Goal: Information Seeking & Learning: Learn about a topic

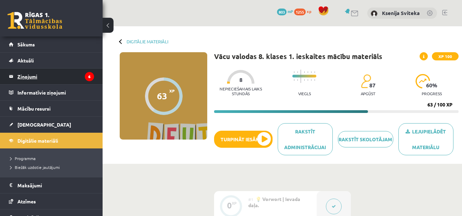
click at [60, 74] on legend "Ziņojumi 6" at bounding box center [55, 77] width 77 height 16
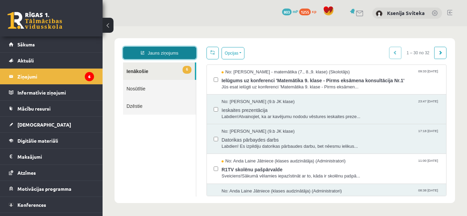
click at [182, 50] on link "Jauns ziņojums" at bounding box center [159, 53] width 73 height 12
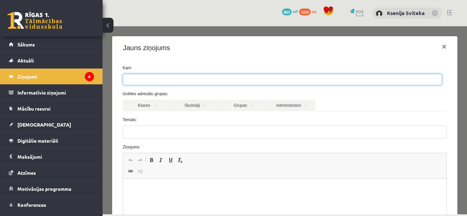
click at [213, 80] on ul at bounding box center [282, 79] width 319 height 11
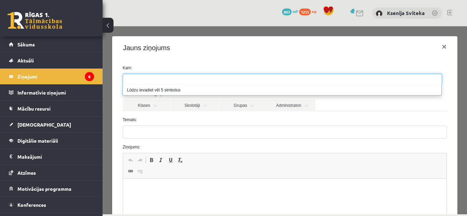
click at [192, 63] on div "Kam: Izvēlies adresātu grupas: Klases Skolotāji Grupas Administratori 9.b JK kl…" at bounding box center [285, 174] width 346 height 231
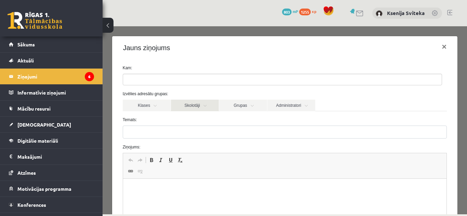
click at [197, 109] on link "Skolotāji" at bounding box center [195, 106] width 48 height 12
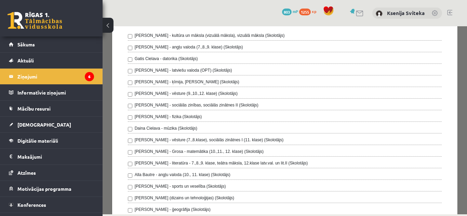
scroll to position [88, 0]
click at [197, 58] on div "Gatis Cielava - datorika (Skolotājs)" at bounding box center [285, 60] width 314 height 8
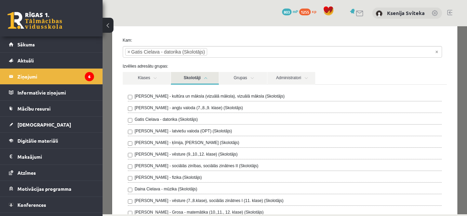
scroll to position [27, 0]
click at [183, 77] on link "Skolotāji" at bounding box center [195, 78] width 48 height 13
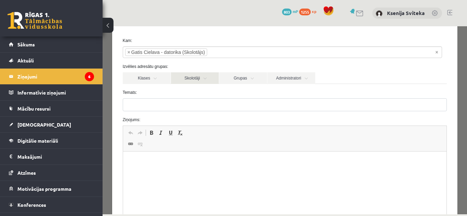
click at [183, 77] on link "Skolotāji" at bounding box center [195, 78] width 48 height 12
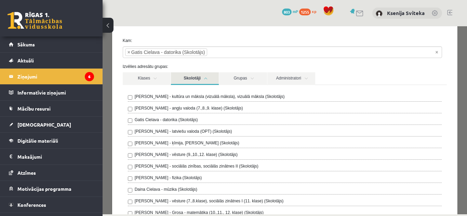
click at [183, 77] on link "Skolotāji" at bounding box center [195, 78] width 48 height 13
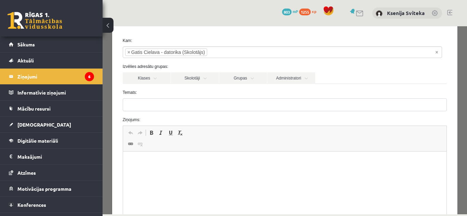
click at [169, 172] on html at bounding box center [285, 162] width 324 height 21
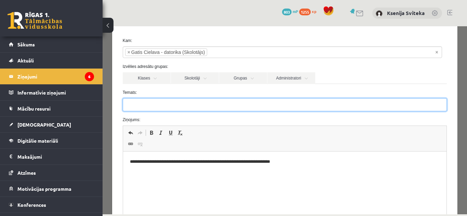
click at [164, 105] on input "Temats:" at bounding box center [285, 104] width 324 height 13
type input "*"
click at [146, 105] on input "**********" at bounding box center [285, 104] width 324 height 13
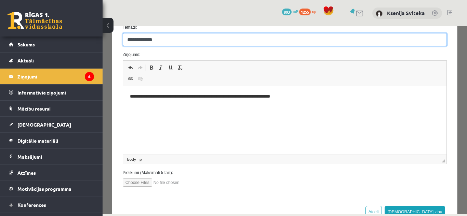
scroll to position [114, 0]
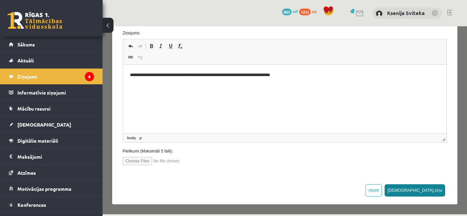
type input "**********"
click at [426, 191] on button "[DEMOGRAPHIC_DATA] ziņu" at bounding box center [414, 191] width 61 height 12
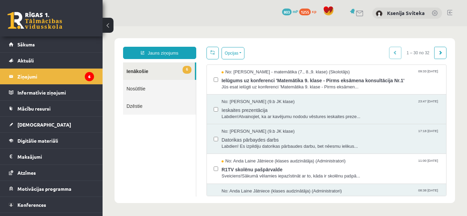
scroll to position [0, 0]
click at [181, 89] on link "Nosūtītie" at bounding box center [159, 88] width 73 height 17
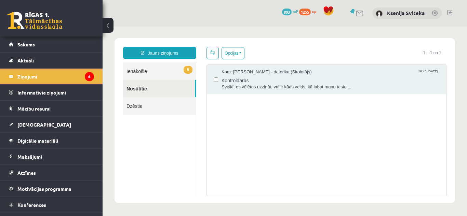
click at [158, 75] on link "6 Ienākošie" at bounding box center [159, 71] width 73 height 17
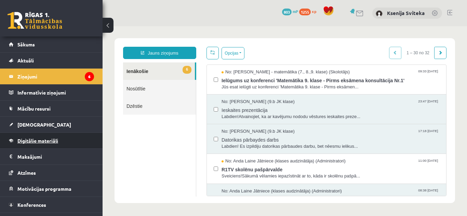
click at [63, 140] on link "Digitālie materiāli" at bounding box center [51, 141] width 85 height 16
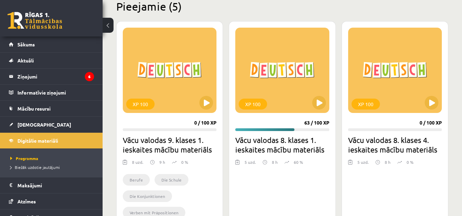
scroll to position [173, 0]
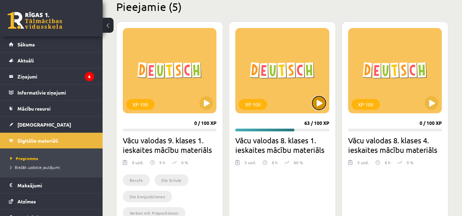
click at [322, 106] on button at bounding box center [319, 103] width 14 height 14
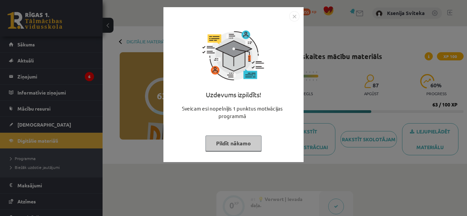
click at [294, 17] on img "Close" at bounding box center [294, 16] width 10 height 10
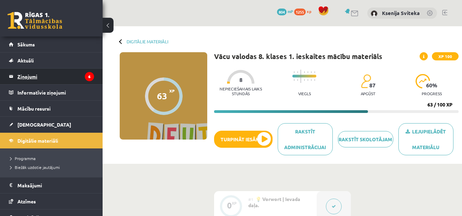
click at [67, 77] on legend "Ziņojumi 6" at bounding box center [55, 77] width 77 height 16
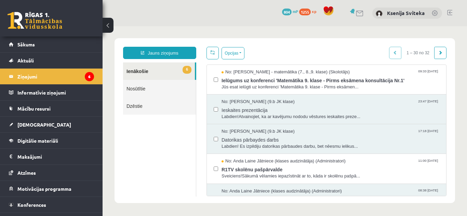
click at [158, 82] on link "Nosūtītie" at bounding box center [159, 88] width 73 height 17
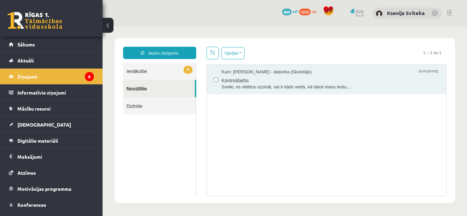
click at [159, 72] on link "6 Ienākošie" at bounding box center [159, 71] width 73 height 17
click at [138, 73] on link "6 Ienākošie" at bounding box center [159, 71] width 73 height 17
click at [165, 66] on link "6 Ienākošie" at bounding box center [159, 71] width 73 height 17
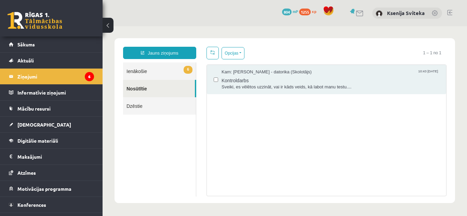
click at [165, 66] on link "6 Ienākošie" at bounding box center [159, 71] width 73 height 17
click at [140, 70] on link "6 Ienākošie" at bounding box center [159, 71] width 73 height 17
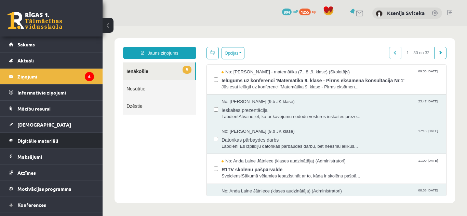
click at [69, 138] on link "Digitālie materiāli" at bounding box center [51, 141] width 85 height 16
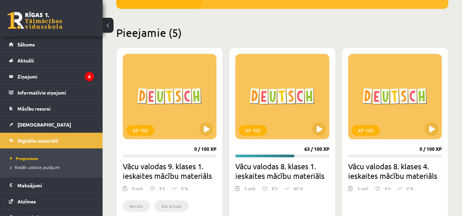
scroll to position [148, 0]
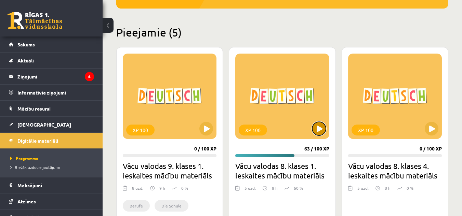
click at [317, 131] on button at bounding box center [319, 129] width 14 height 14
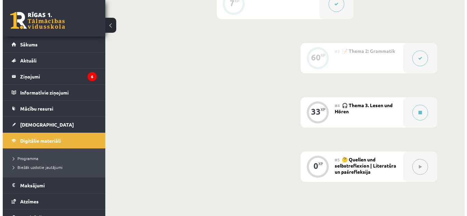
scroll to position [258, 0]
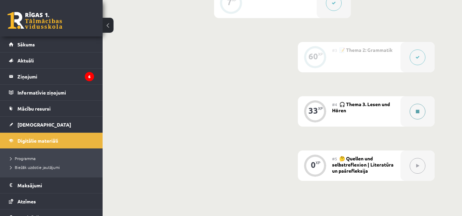
click at [415, 115] on button at bounding box center [417, 112] width 16 height 16
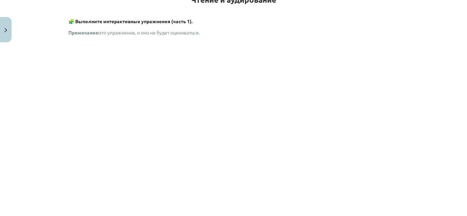
click at [31, 75] on div "Тема для чтения: Vācu valodas 8. klases 1. ieskaites macibu materiāls #4 🎧 Тема…" at bounding box center [233, 108] width 467 height 216
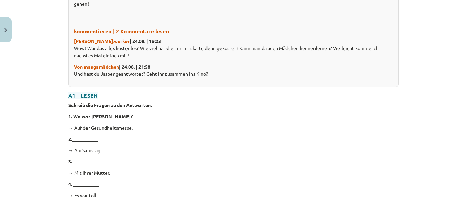
scroll to position [522, 0]
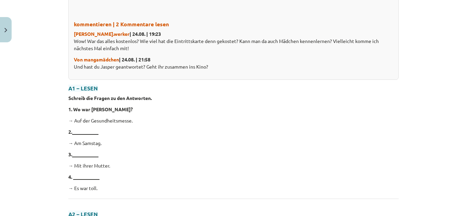
click at [242, 95] on p "Schreib die Fragen zu den Antworten." at bounding box center [233, 98] width 330 height 7
click at [79, 129] on strong "___________" at bounding box center [85, 132] width 26 height 6
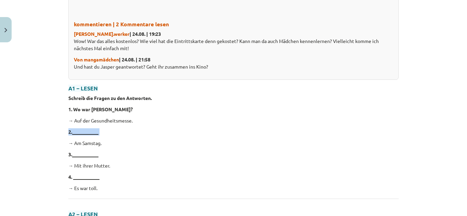
click at [79, 129] on strong "___________" at bounding box center [85, 132] width 26 height 6
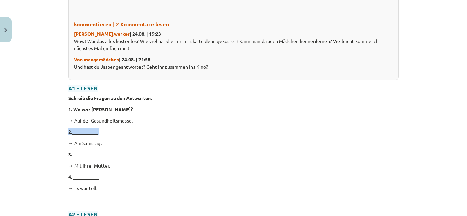
click at [79, 129] on strong "___________" at bounding box center [85, 132] width 26 height 6
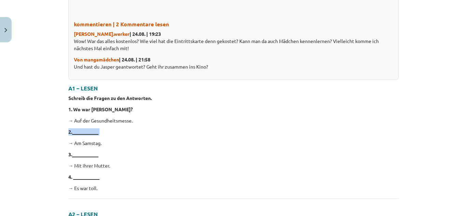
click at [79, 129] on strong "___________" at bounding box center [85, 132] width 26 height 6
click at [123, 117] on p "→ Auf der Gesundheitsmesse." at bounding box center [233, 120] width 330 height 7
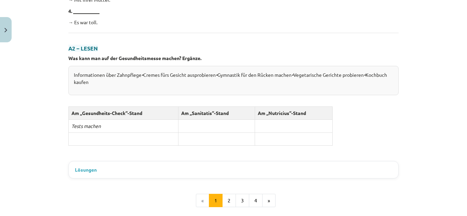
scroll to position [688, 0]
click at [110, 132] on td at bounding box center [124, 138] width 110 height 13
click at [78, 166] on span "Lösungen" at bounding box center [86, 169] width 22 height 7
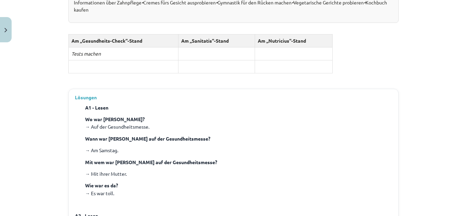
scroll to position [761, 0]
click at [88, 93] on span "Lösungen" at bounding box center [86, 96] width 22 height 7
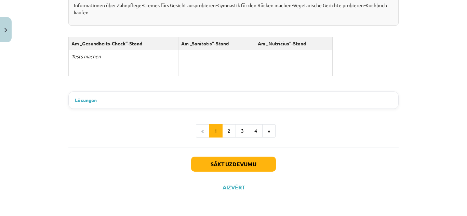
scroll to position [749, 0]
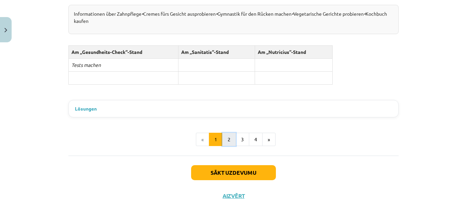
click at [226, 133] on button "2" at bounding box center [229, 140] width 14 height 14
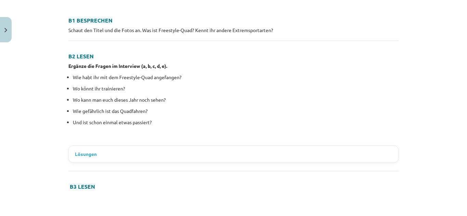
scroll to position [351, 0]
click at [114, 148] on details "Lösungen B2 - Lesen b) Wo könnt ihr trainieren? c) Wie gefährlich ist das Quadf…" at bounding box center [233, 154] width 329 height 17
click at [79, 152] on span "Lösungen" at bounding box center [86, 154] width 22 height 7
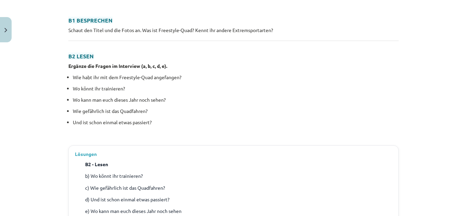
click at [79, 152] on span "Lösungen" at bounding box center [86, 154] width 22 height 7
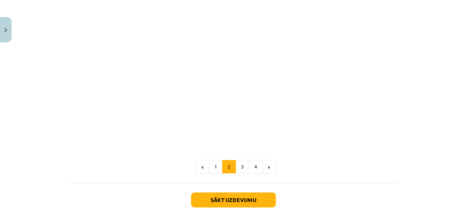
scroll to position [574, 0]
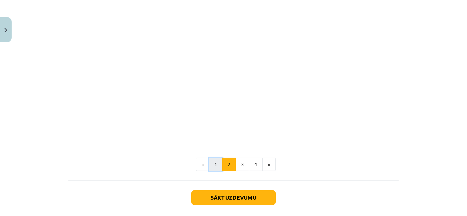
click at [211, 162] on button "1" at bounding box center [216, 165] width 14 height 14
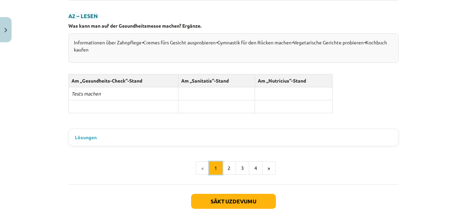
scroll to position [720, 0]
click at [239, 162] on button "3" at bounding box center [242, 168] width 14 height 14
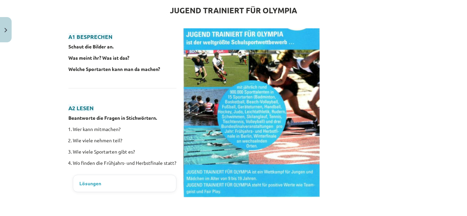
scroll to position [129, 0]
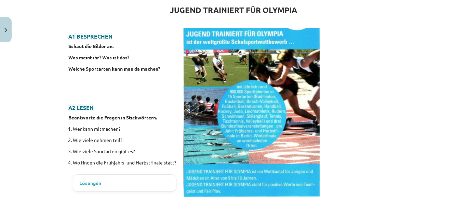
click at [86, 181] on span "Lösungen" at bounding box center [90, 183] width 22 height 7
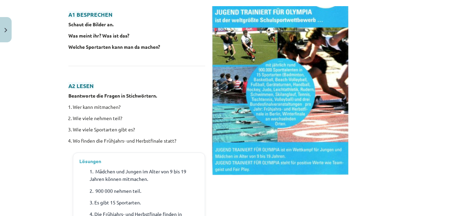
scroll to position [152, 0]
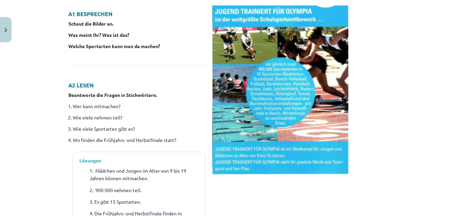
click at [92, 160] on span "Lösungen" at bounding box center [90, 160] width 22 height 7
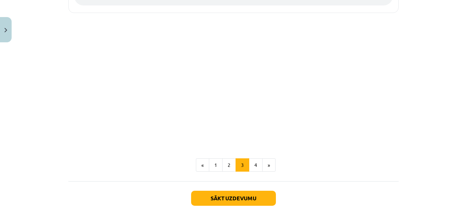
scroll to position [616, 0]
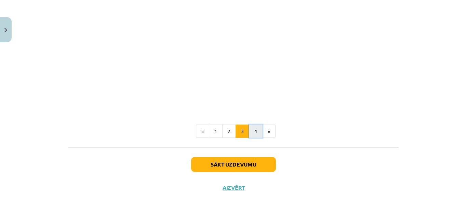
click at [253, 134] on button "4" at bounding box center [256, 132] width 14 height 14
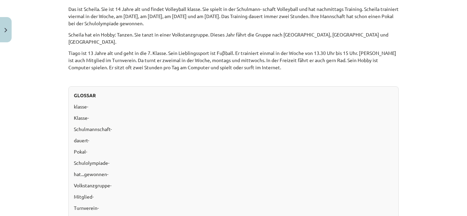
scroll to position [392, 0]
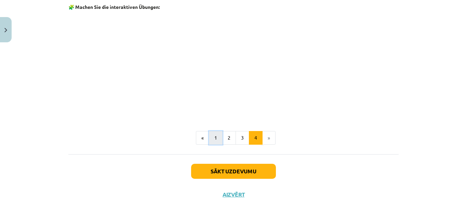
click at [216, 134] on button "1" at bounding box center [216, 138] width 14 height 14
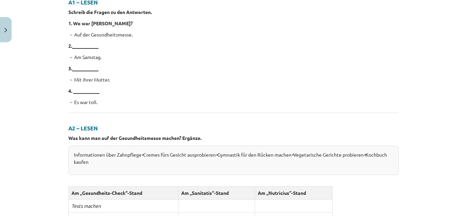
scroll to position [597, 0]
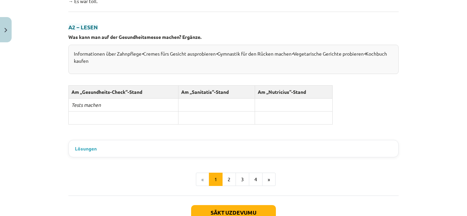
scroll to position [710, 0]
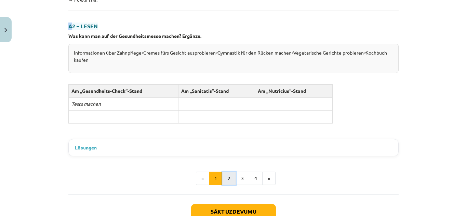
click at [225, 172] on button "2" at bounding box center [229, 179] width 14 height 14
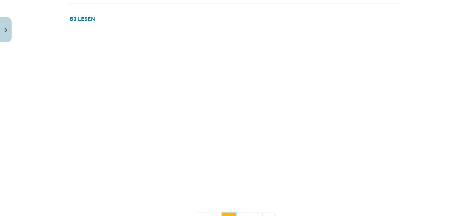
scroll to position [607, 0]
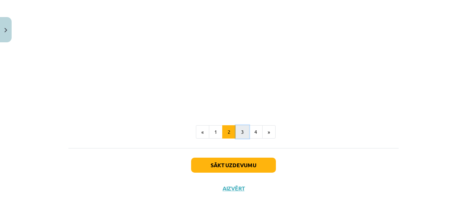
click at [238, 127] on button "3" at bounding box center [242, 132] width 14 height 14
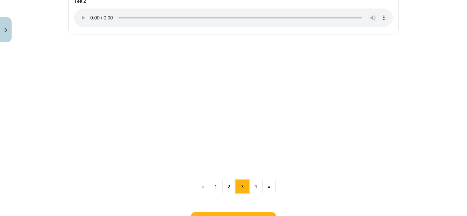
scroll to position [616, 0]
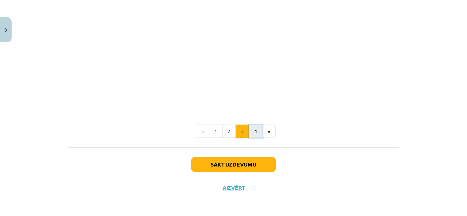
click at [252, 131] on button "4" at bounding box center [256, 132] width 14 height 14
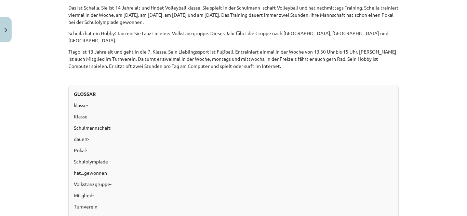
scroll to position [153, 0]
click at [233, 147] on p "Pokal-" at bounding box center [233, 150] width 319 height 7
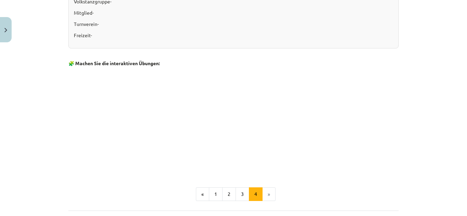
scroll to position [336, 0]
click at [219, 189] on button "1" at bounding box center [216, 195] width 14 height 14
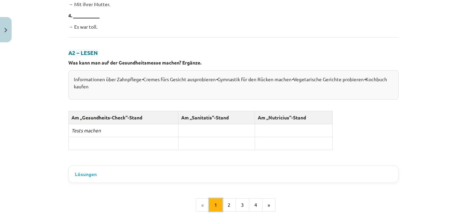
scroll to position [749, 0]
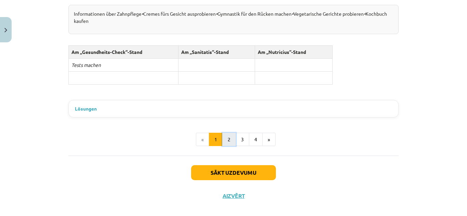
click at [227, 136] on button "2" at bounding box center [229, 140] width 14 height 14
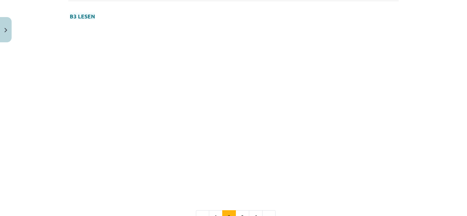
scroll to position [522, 0]
click at [204, 11] on h3 "B3 LESEN" at bounding box center [233, 14] width 330 height 13
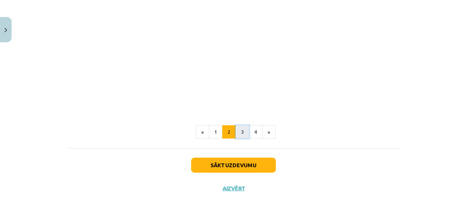
click at [243, 135] on button "3" at bounding box center [242, 132] width 14 height 14
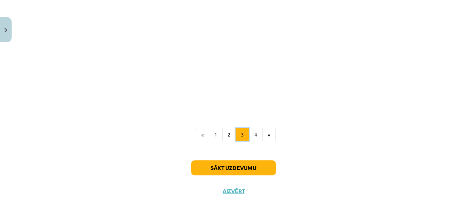
scroll to position [616, 0]
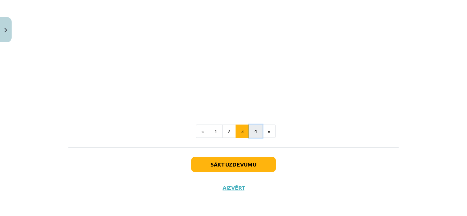
click at [259, 128] on button "4" at bounding box center [256, 132] width 14 height 14
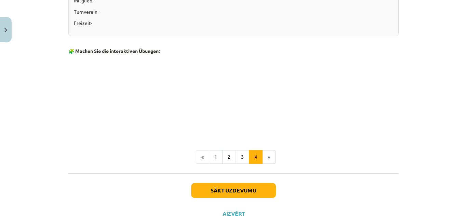
scroll to position [367, 0]
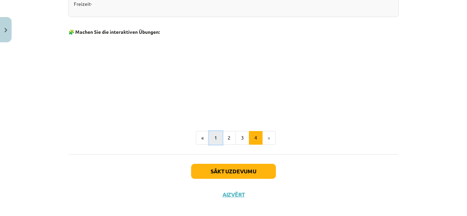
click at [209, 134] on button "1" at bounding box center [216, 138] width 14 height 14
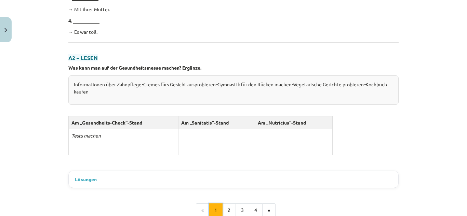
scroll to position [749, 0]
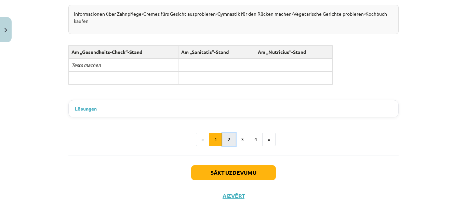
click at [225, 135] on button "2" at bounding box center [229, 140] width 14 height 14
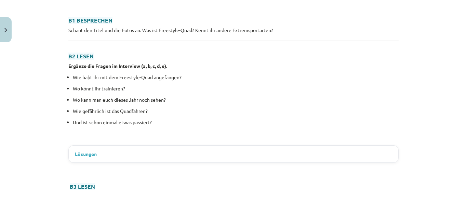
scroll to position [607, 0]
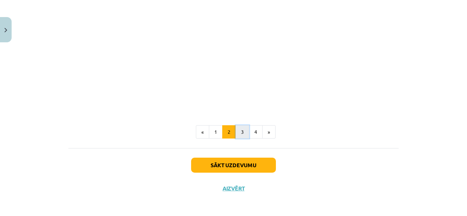
click at [241, 131] on button "3" at bounding box center [242, 132] width 14 height 14
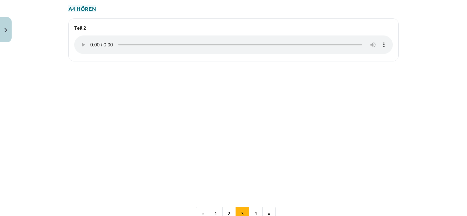
scroll to position [509, 0]
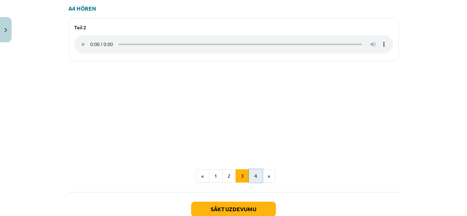
click at [249, 175] on button "4" at bounding box center [256, 177] width 14 height 14
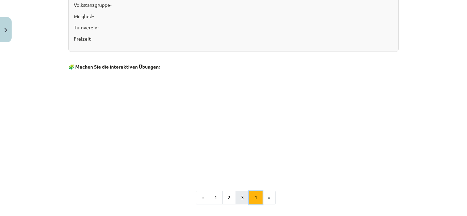
scroll to position [332, 0]
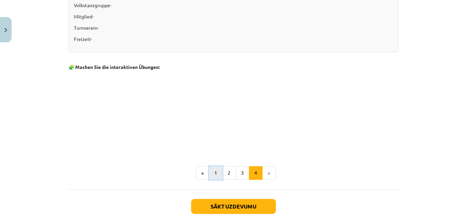
click at [217, 166] on button "1" at bounding box center [216, 173] width 14 height 14
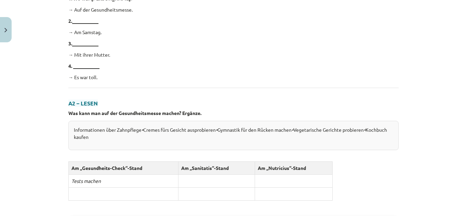
scroll to position [749, 0]
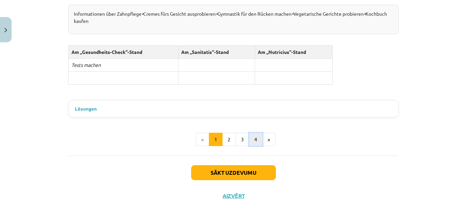
click at [253, 133] on button "4" at bounding box center [256, 140] width 14 height 14
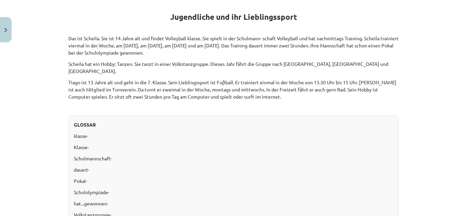
scroll to position [392, 0]
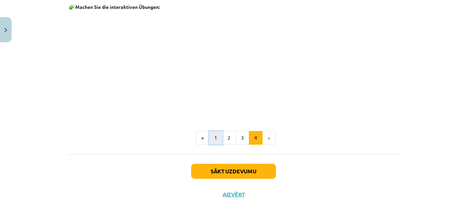
click at [213, 131] on button "1" at bounding box center [216, 138] width 14 height 14
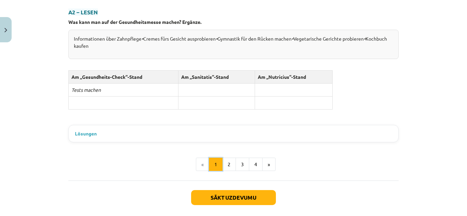
scroll to position [724, 0]
click at [86, 130] on span "Lösungen" at bounding box center [86, 133] width 22 height 7
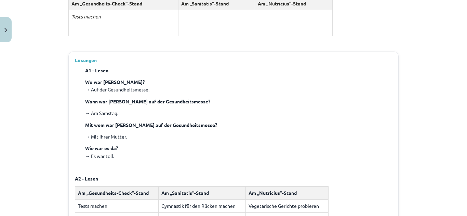
scroll to position [797, 0]
drag, startPoint x: 81, startPoint y: 93, endPoint x: 182, endPoint y: 93, distance: 100.5
click at [182, 93] on div "A1 - Lesen Wo war Katja? → Auf der Gesundheitsmesse. Wann war Katja auf der Ges…" at bounding box center [233, 114] width 317 height 94
copy strong "Wann war Katja auf der Gesundheitsmesse?"
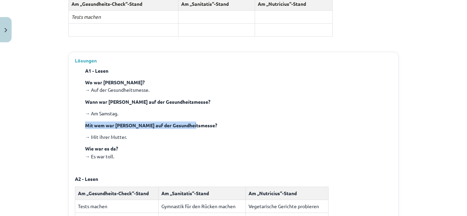
drag, startPoint x: 81, startPoint y: 116, endPoint x: 199, endPoint y: 116, distance: 118.6
click at [199, 116] on div "A1 - Lesen Wo war Katja? → Auf der Gesundheitsmesse. Wann war Katja auf der Ges…" at bounding box center [233, 114] width 317 height 94
copy strong "Mit wem war Katja auf der Gesundheitsmesse?"
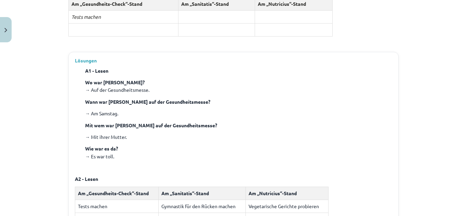
click at [147, 57] on summary "Lösungen" at bounding box center [233, 60] width 317 height 7
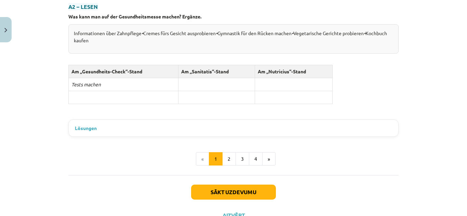
scroll to position [729, 0]
click at [87, 125] on span "Lösungen" at bounding box center [86, 128] width 22 height 7
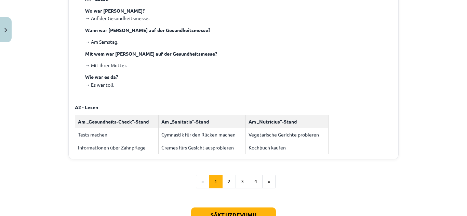
scroll to position [869, 0]
click at [225, 175] on button "2" at bounding box center [229, 182] width 14 height 14
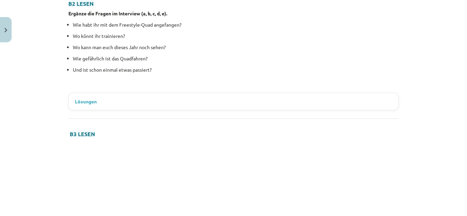
scroll to position [408, 0]
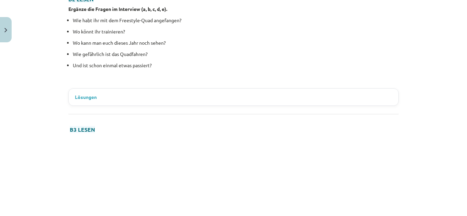
click at [163, 89] on details "Lösungen B2 - Lesen b) Wo könnt ihr trainieren? c) Wie gefährlich ist das Quadf…" at bounding box center [233, 97] width 329 height 17
click at [175, 91] on details "Lösungen B2 - Lesen b) Wo könnt ihr trainieren? c) Wie gefährlich ist das Quadf…" at bounding box center [233, 97] width 329 height 17
click at [84, 95] on span "Lösungen" at bounding box center [86, 97] width 22 height 7
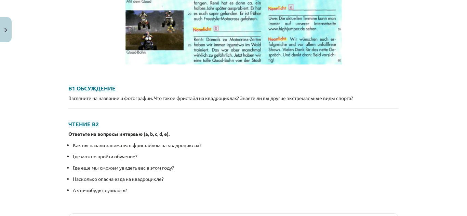
scroll to position [283, 0]
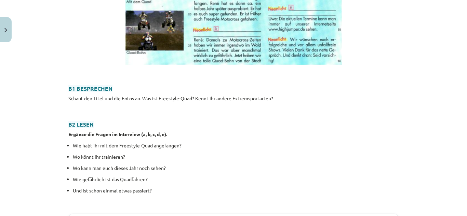
click at [224, 82] on h3 "B1 BESPRECHEN" at bounding box center [233, 86] width 330 height 13
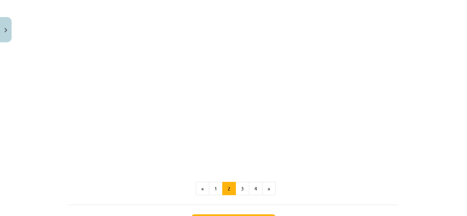
scroll to position [668, 0]
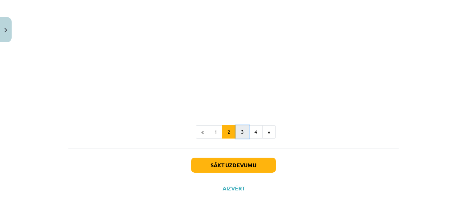
click at [235, 130] on button "3" at bounding box center [242, 132] width 14 height 14
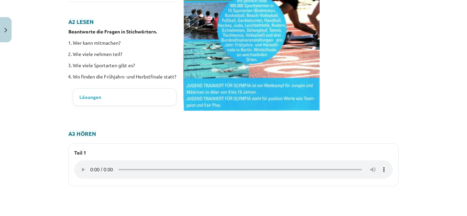
scroll to position [215, 0]
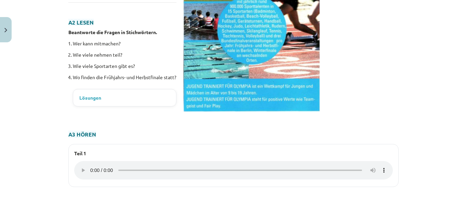
click at [91, 96] on span "Lösungen" at bounding box center [90, 97] width 22 height 7
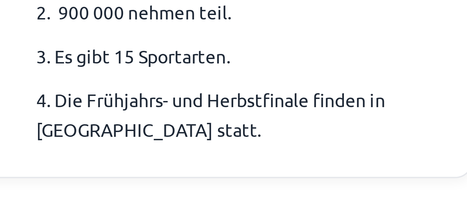
scroll to position [258, 0]
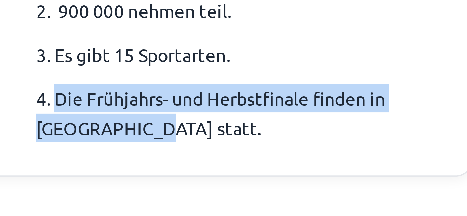
drag, startPoint x: 92, startPoint y: 106, endPoint x: 101, endPoint y: 115, distance: 12.8
click at [101, 115] on p "4. Die Frühjahrs- und Herbstfinale finden in Berlin statt." at bounding box center [144, 111] width 109 height 15
copy p "Die Frühjahrs- und Herbstfinale finden in Berlin statt."
